Goal: Task Accomplishment & Management: Complete application form

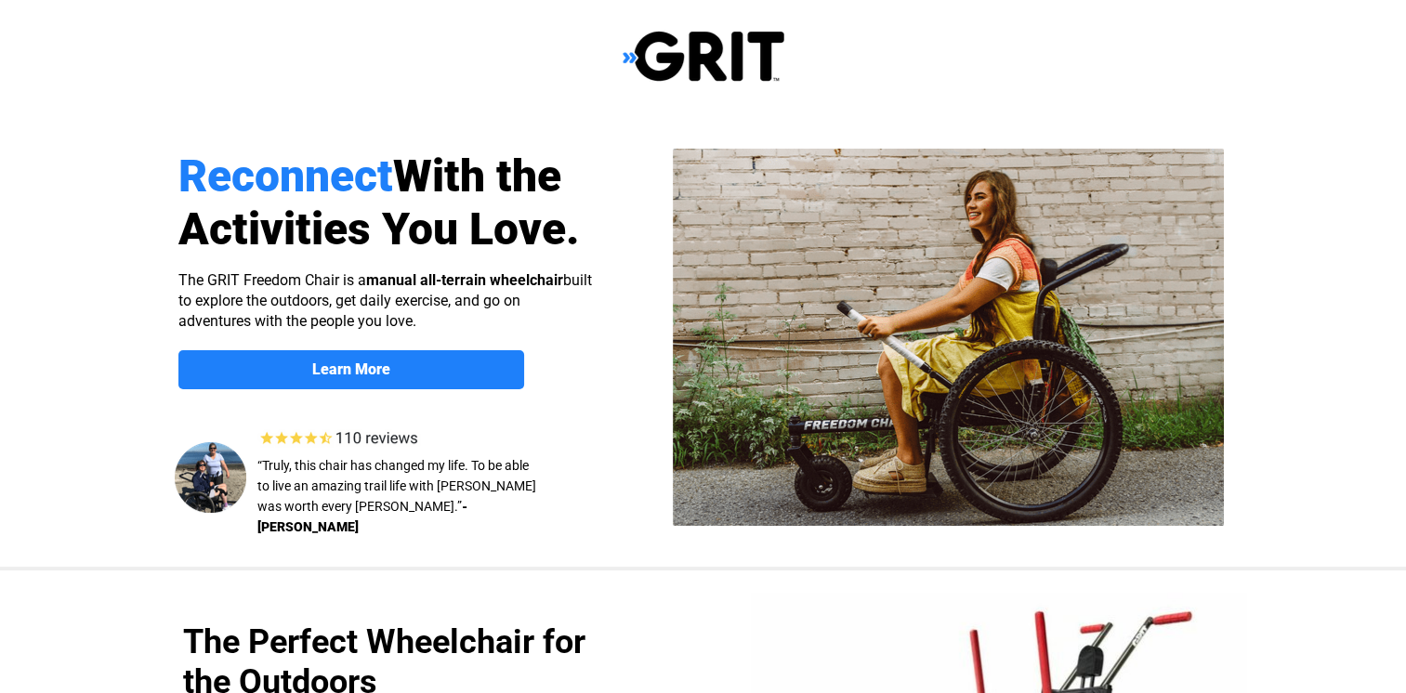
select select "US"
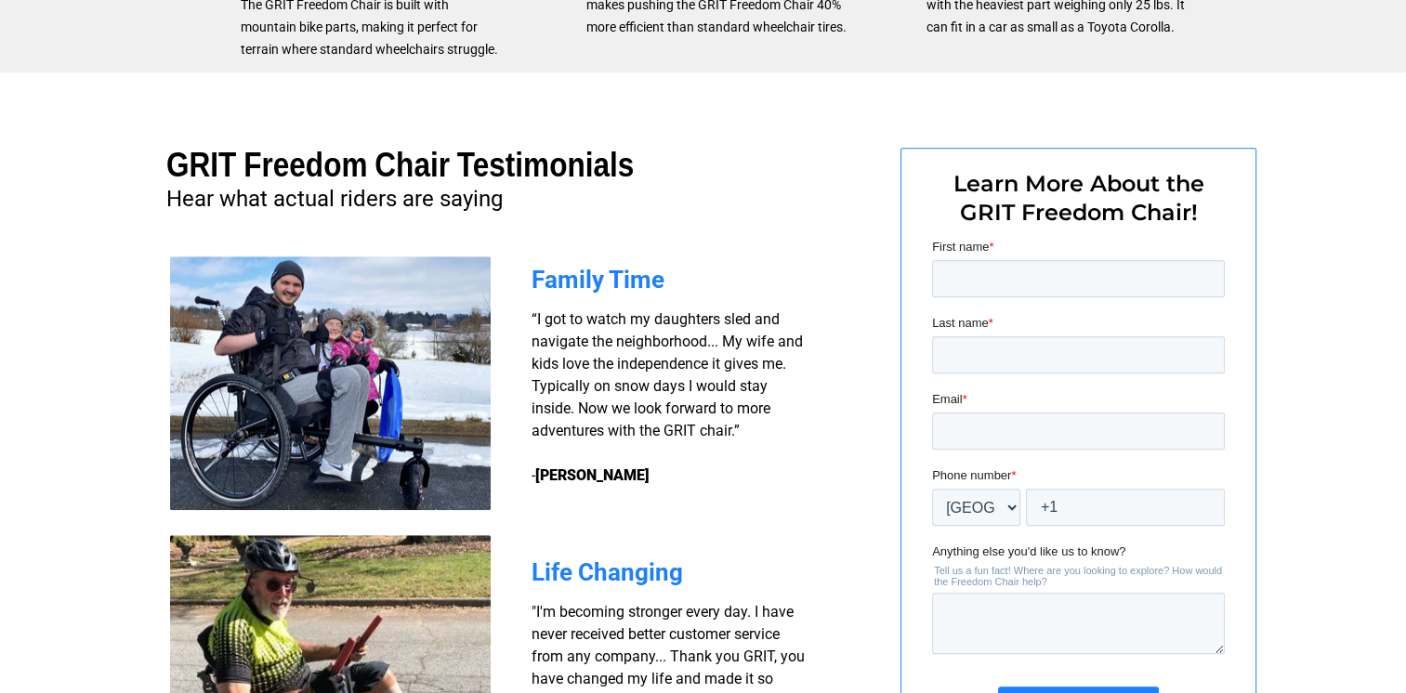
scroll to position [1298, 0]
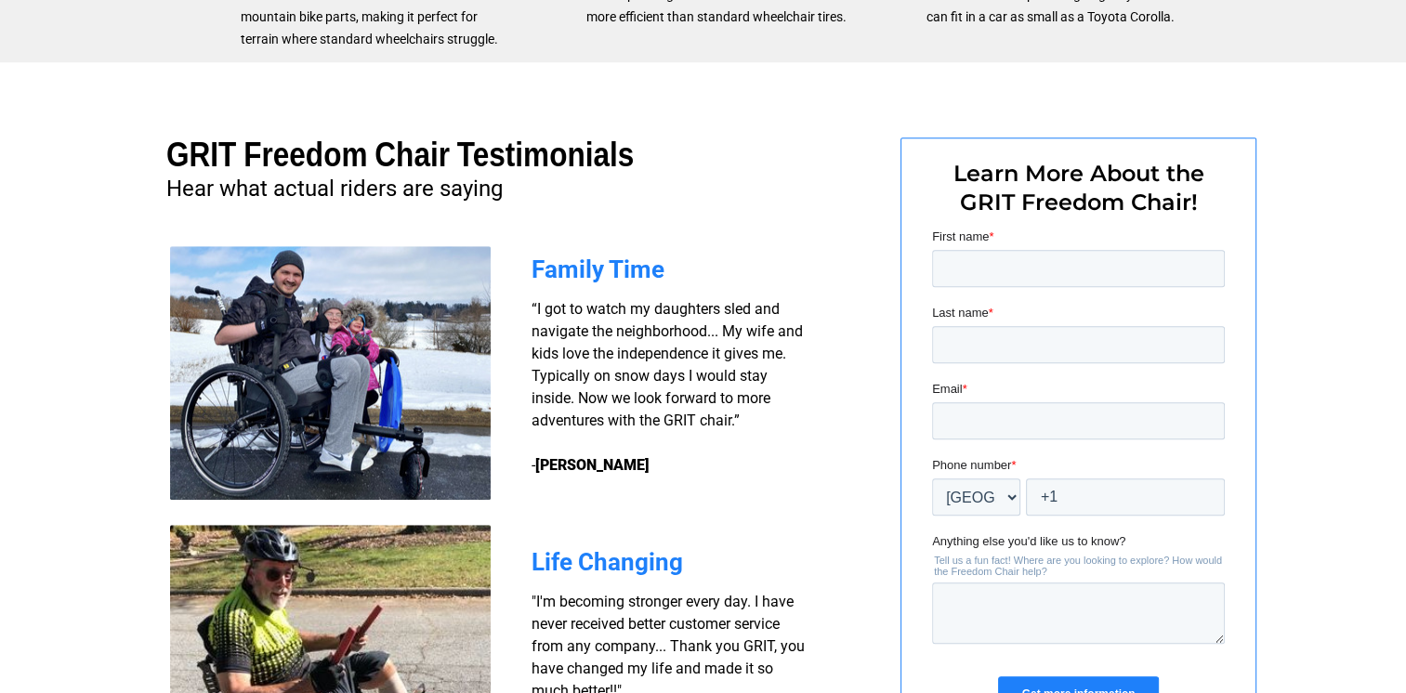
click at [1405, 677] on div at bounding box center [703, 448] width 1406 height 772
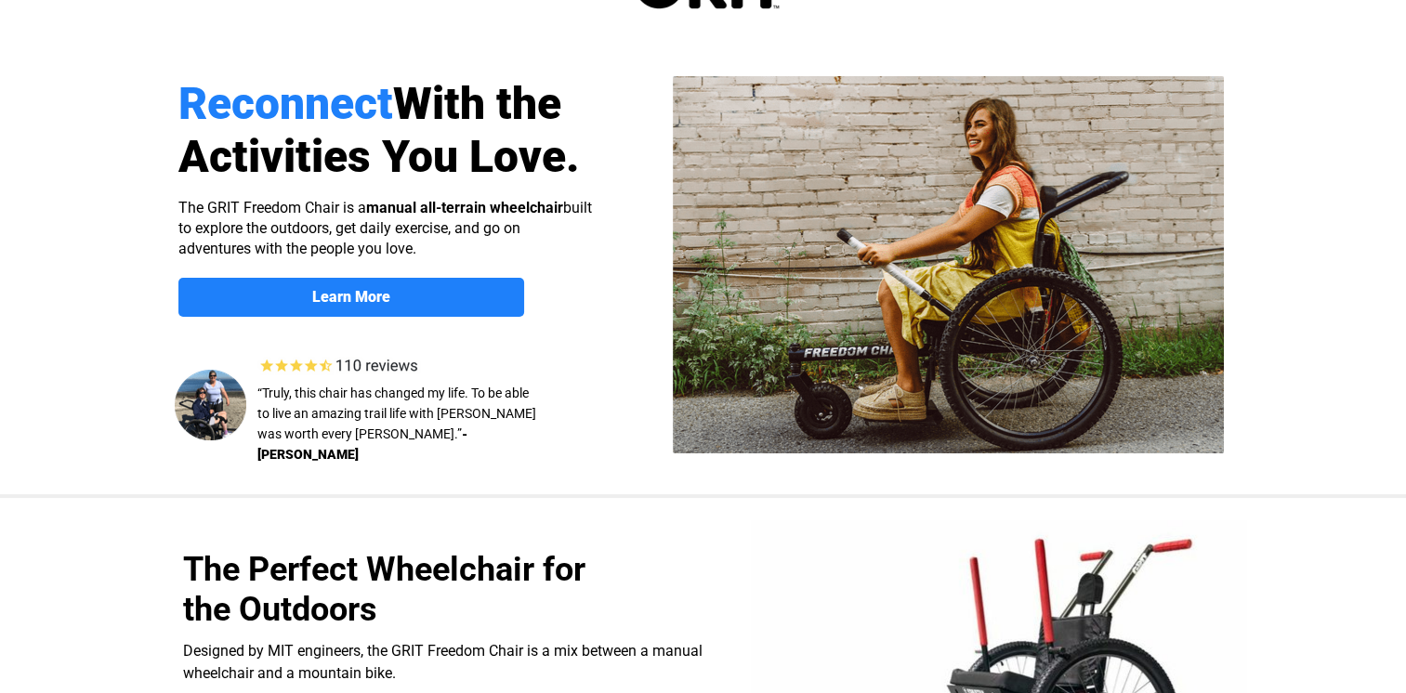
scroll to position [0, 0]
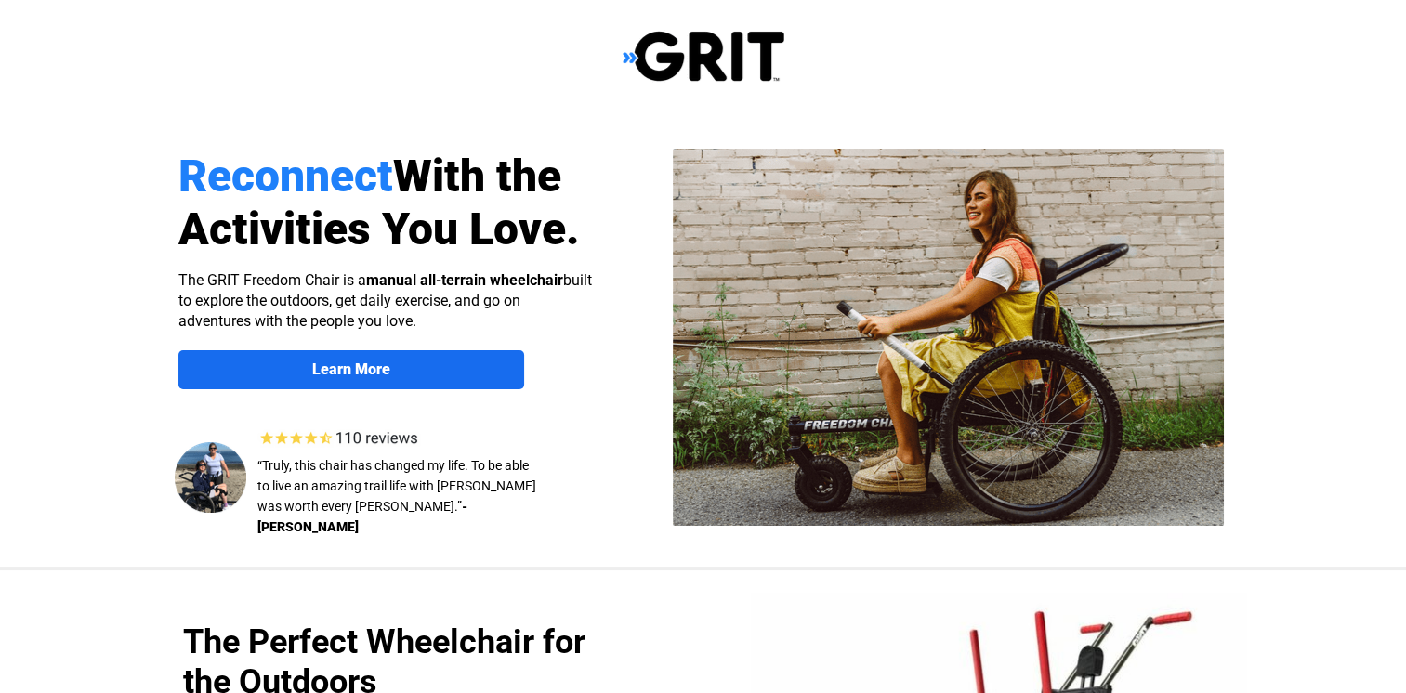
click at [375, 364] on strong "Learn More" at bounding box center [351, 370] width 78 height 18
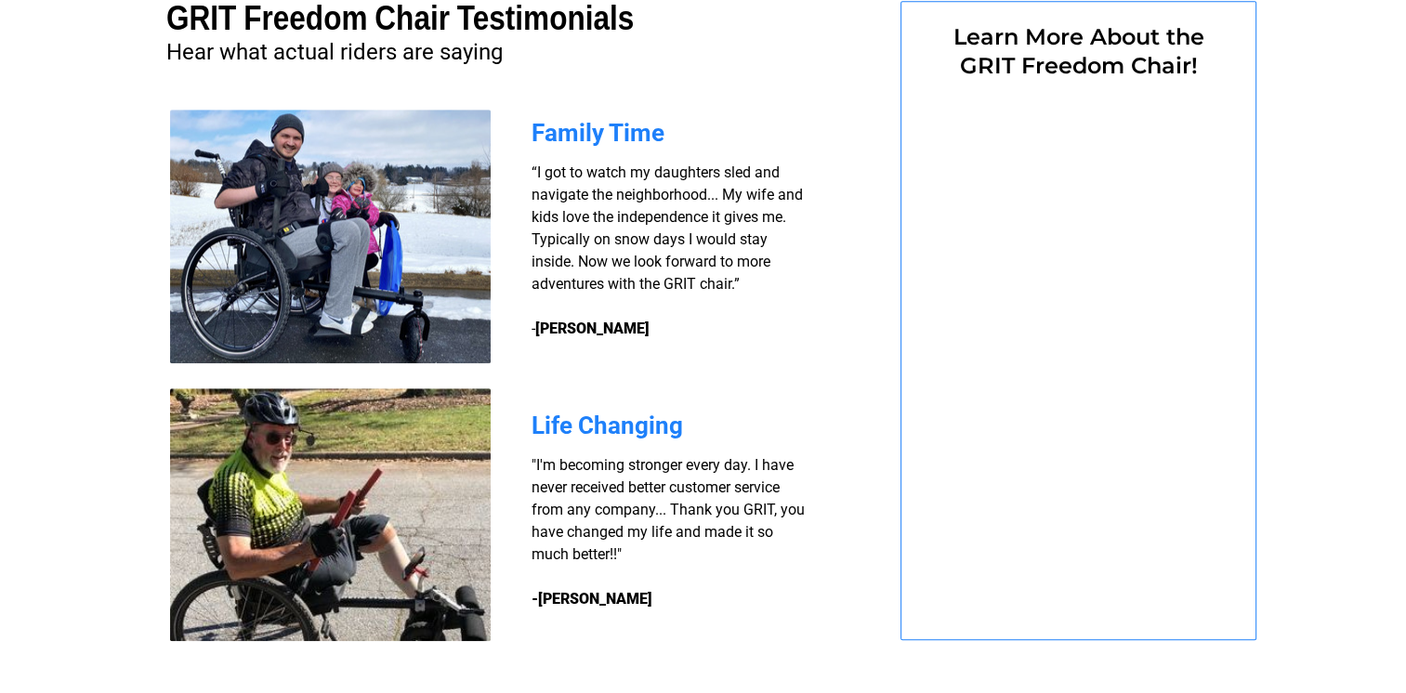
select select "US"
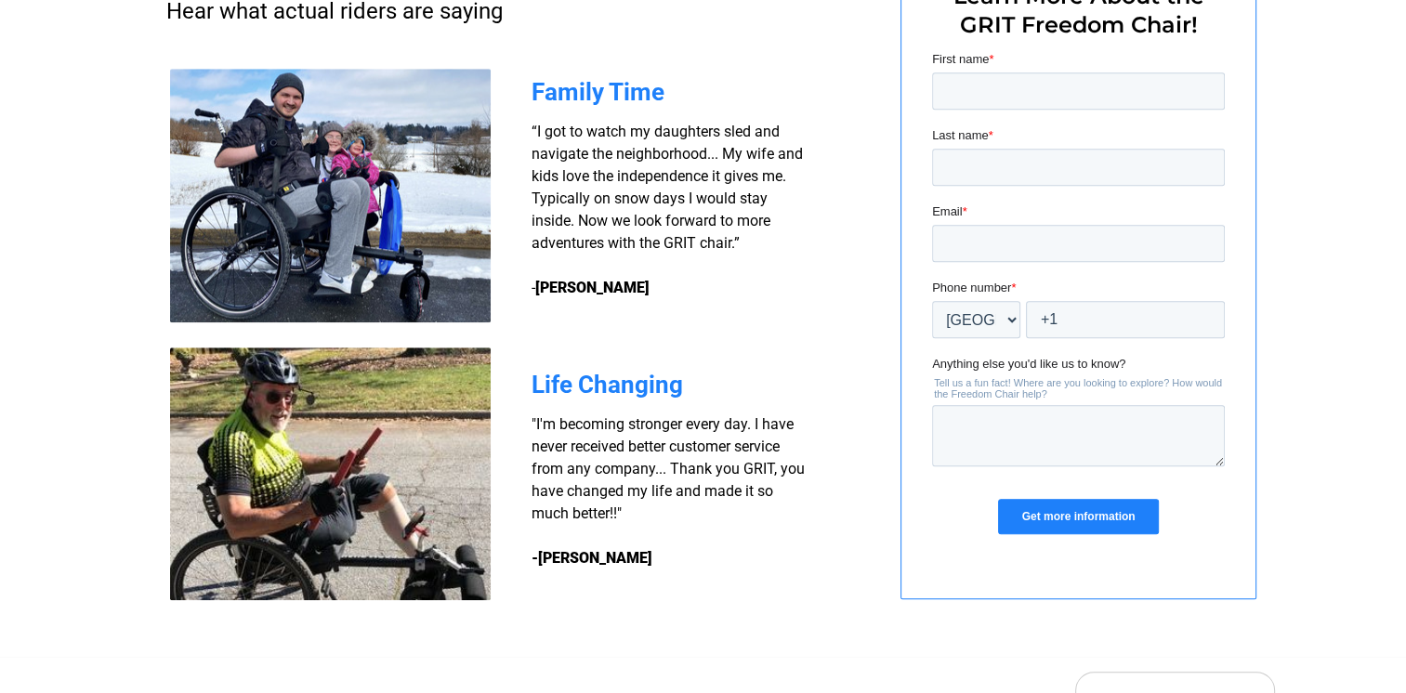
scroll to position [1395, 0]
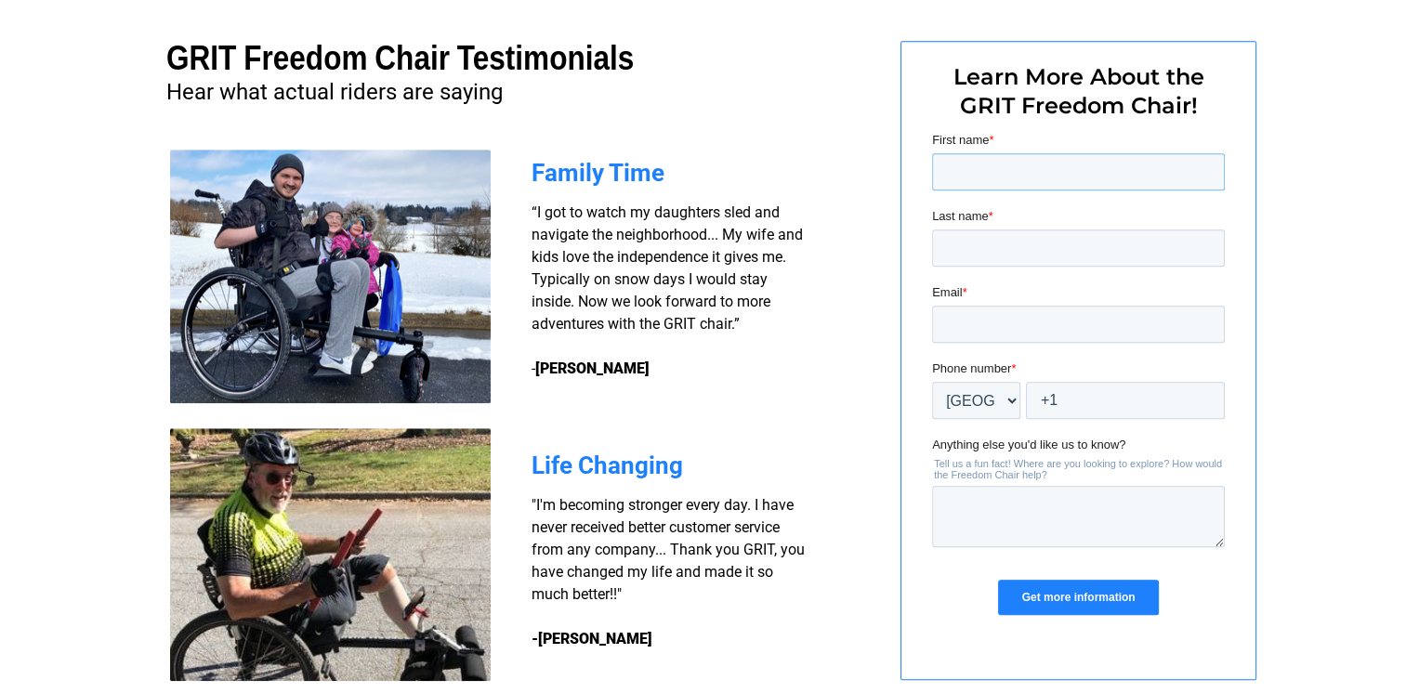
click at [949, 171] on input "First name *" at bounding box center [1077, 171] width 293 height 37
type input "Douglas"
type input "Salzwedel"
click at [955, 324] on input "Email *" at bounding box center [1077, 324] width 293 height 37
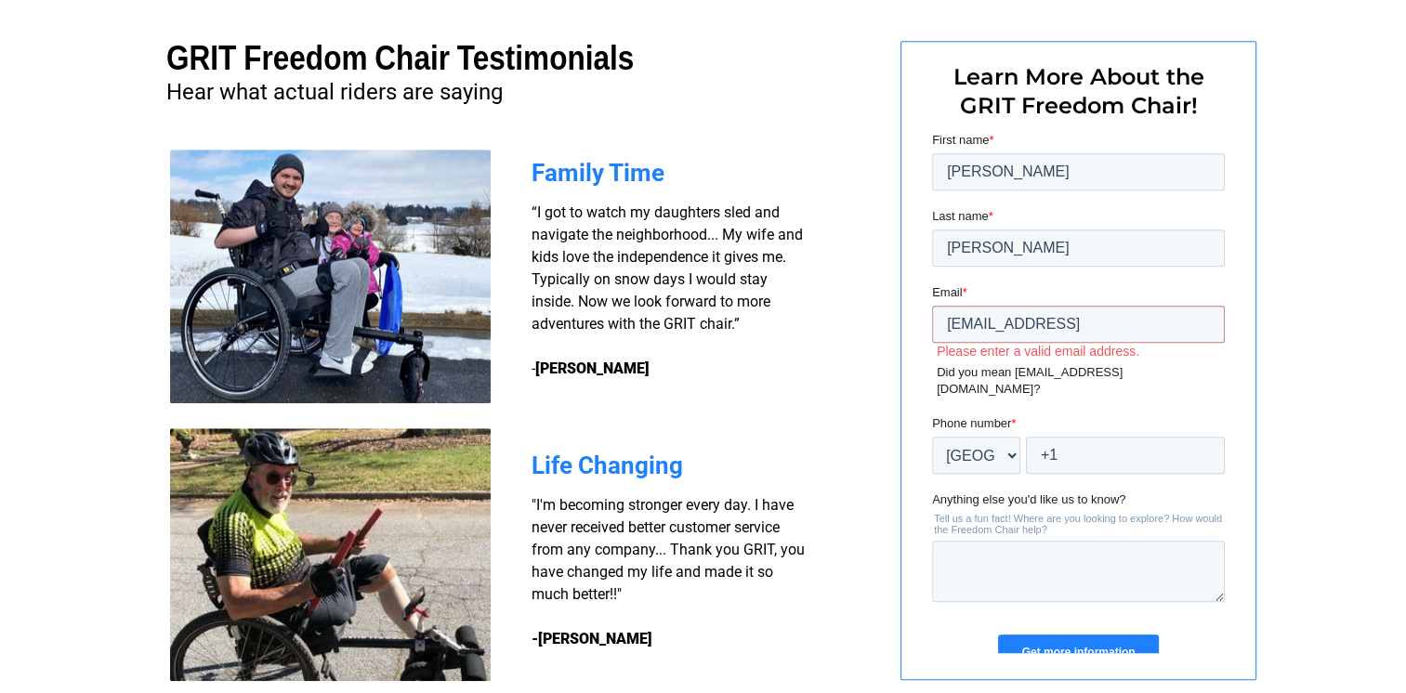
type input "sjdocean@gmail.com7"
click at [1059, 437] on input "+1" at bounding box center [1124, 455] width 199 height 37
type input "+1 7472537581"
click at [1139, 311] on input "sjdocean@gmail.com7" at bounding box center [1077, 324] width 293 height 37
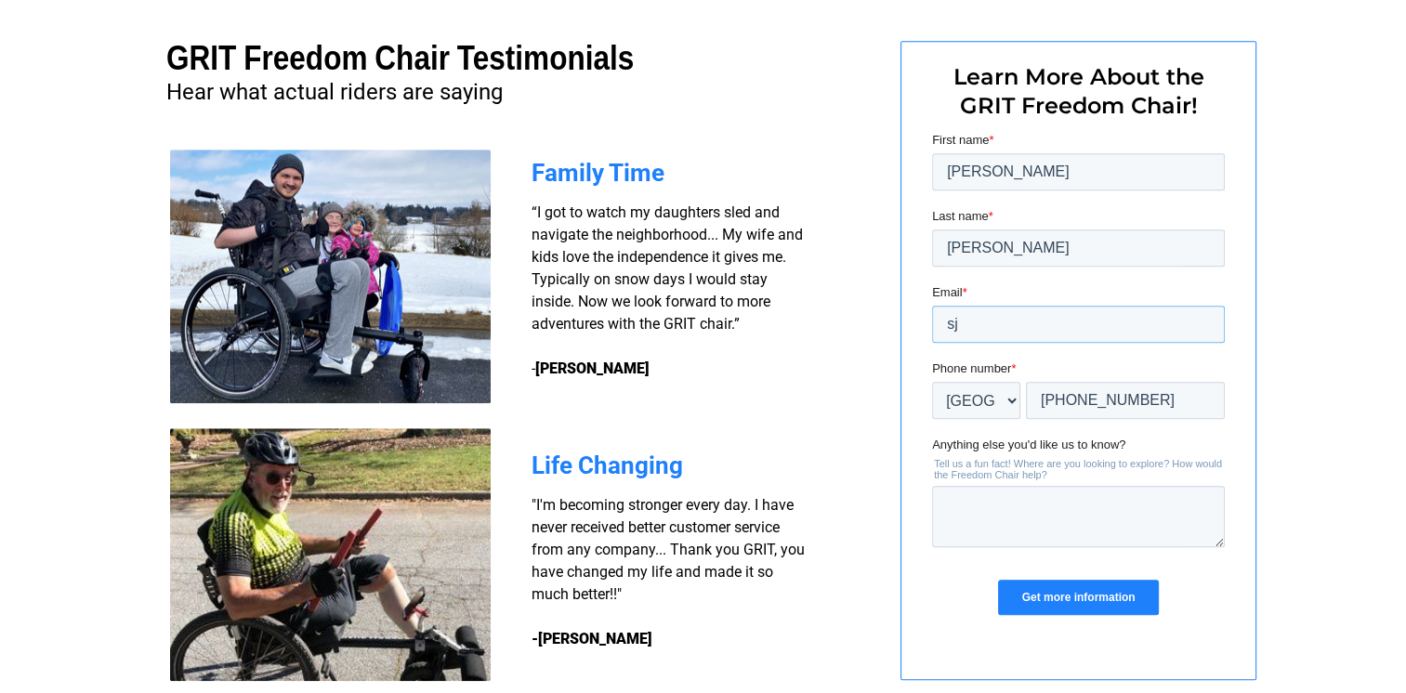
type input "s"
type input "[EMAIL_ADDRESS][DOMAIN_NAME]"
click at [1084, 598] on input "Get more information" at bounding box center [1077, 597] width 160 height 35
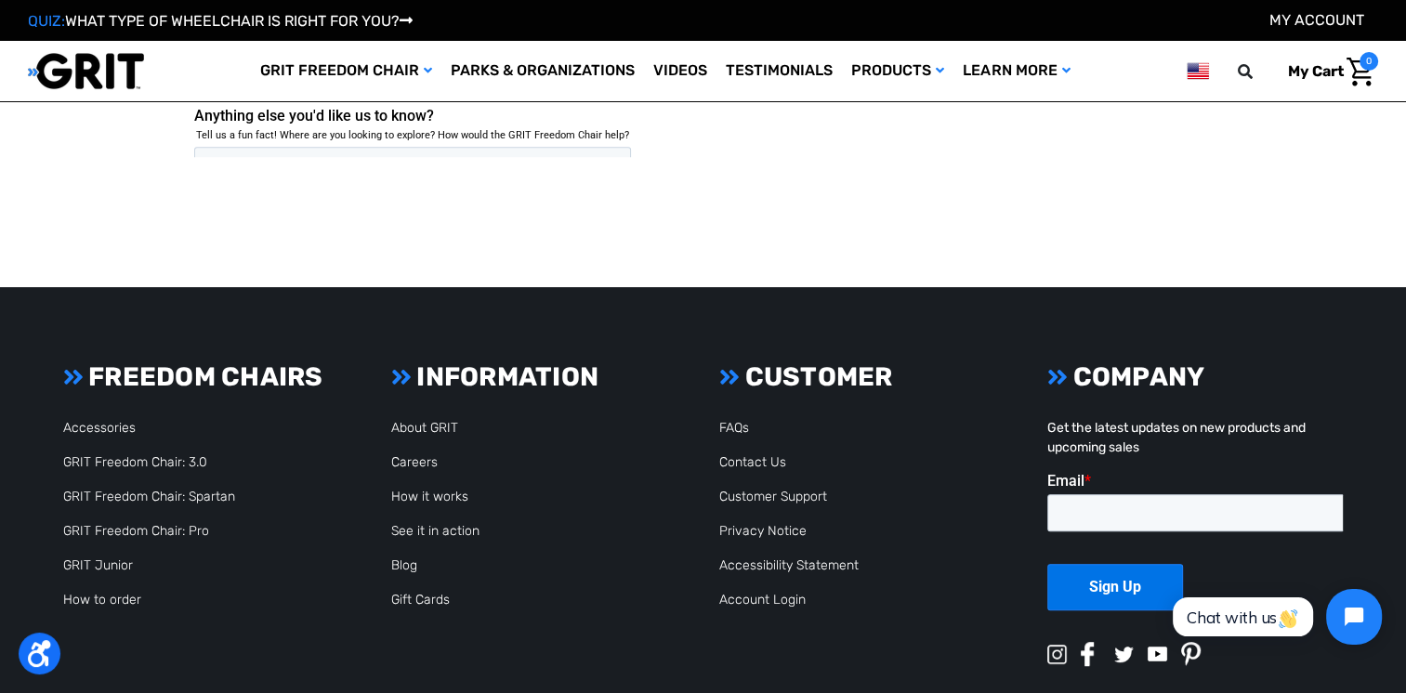
scroll to position [835, 0]
drag, startPoint x: 1409, startPoint y: 158, endPoint x: 288, endPoint y: 8, distance: 1130.7
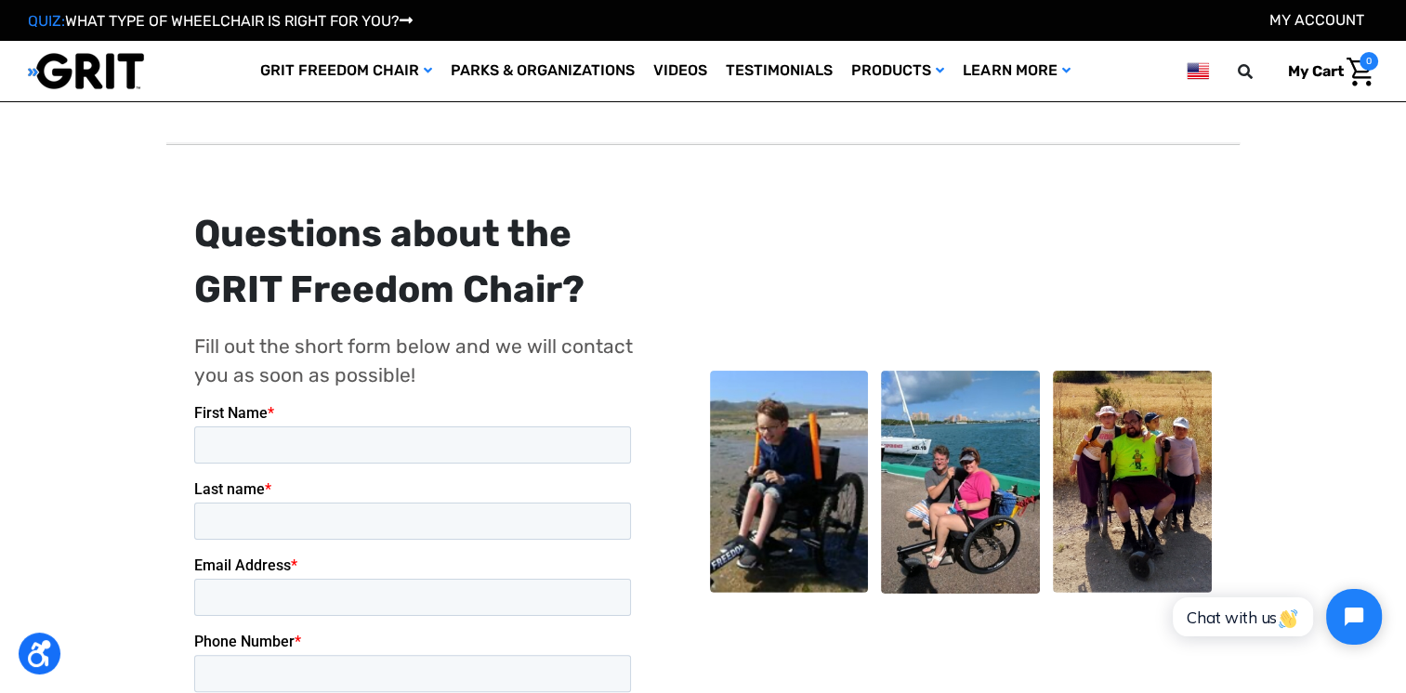
scroll to position [41, 0]
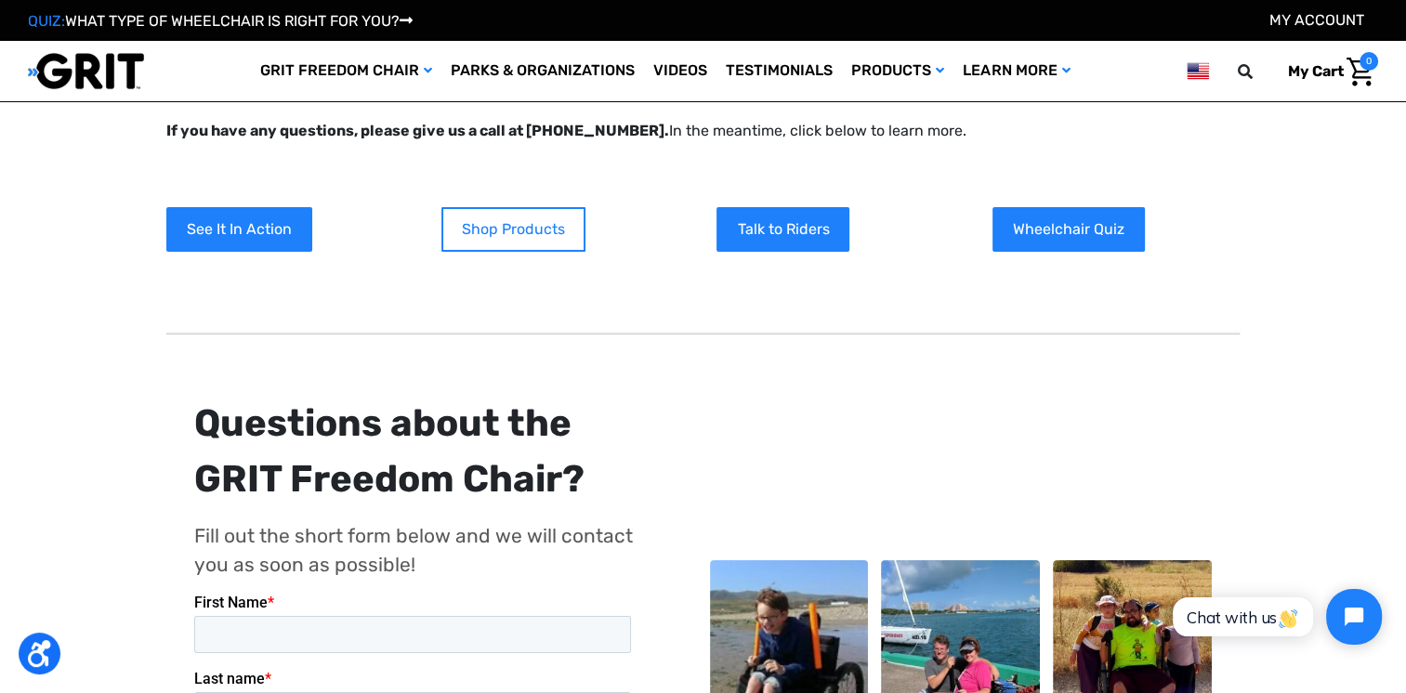
click at [521, 219] on link "Shop Products" at bounding box center [513, 229] width 144 height 45
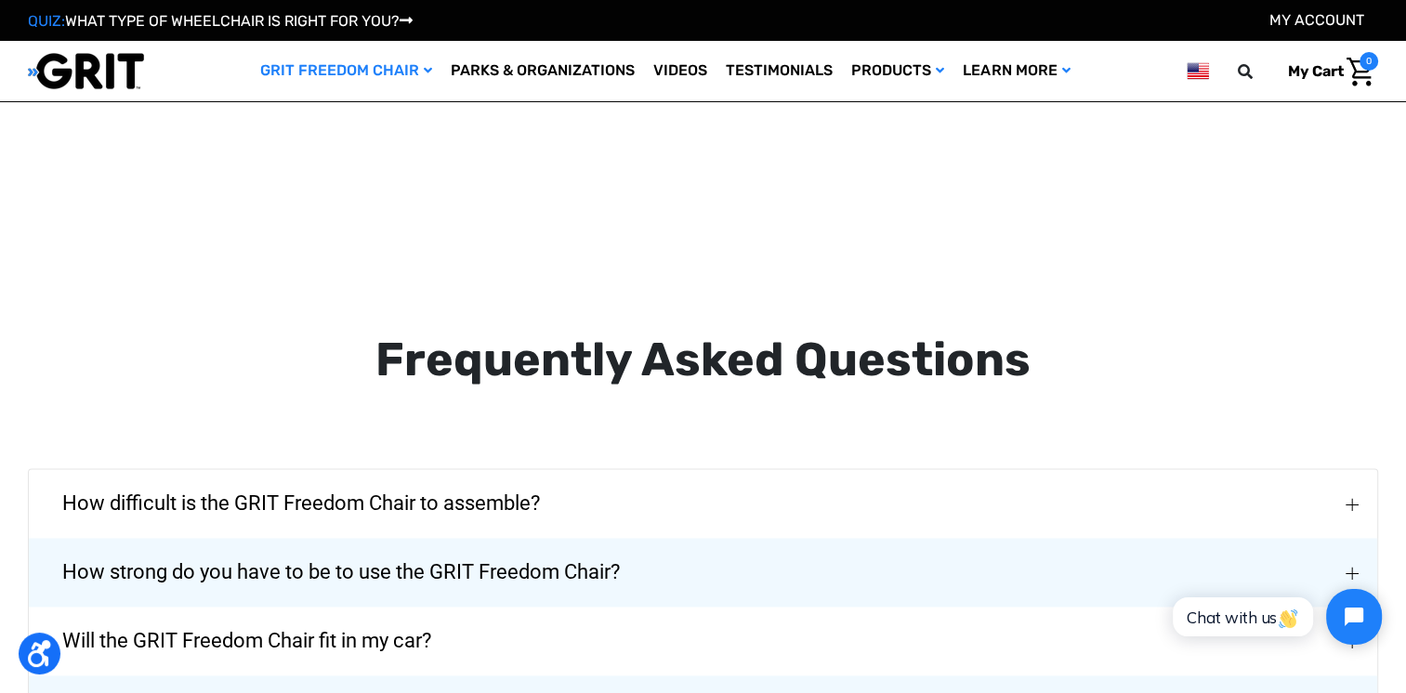
scroll to position [2782, 0]
